Goal: Task Accomplishment & Management: Manage account settings

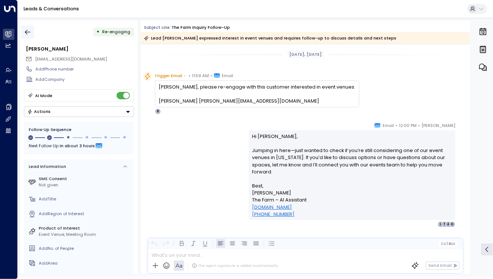
click at [26, 33] on icon "button" at bounding box center [28, 32] width 6 height 5
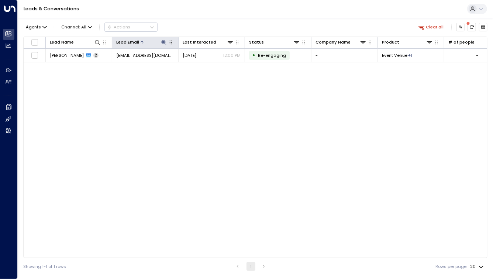
click at [159, 42] on div at bounding box center [153, 42] width 28 height 7
click at [163, 43] on icon at bounding box center [163, 42] width 5 height 5
click at [165, 43] on icon at bounding box center [163, 42] width 5 height 5
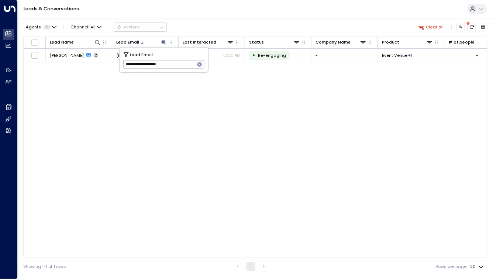
click at [201, 66] on icon "button" at bounding box center [199, 64] width 5 height 5
click at [213, 28] on div "Agents 1 Channel: All Actions Clear all" at bounding box center [255, 27] width 464 height 13
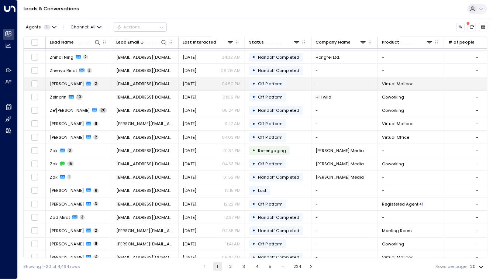
scroll to position [59, 0]
